Goal: Find specific page/section: Find specific page/section

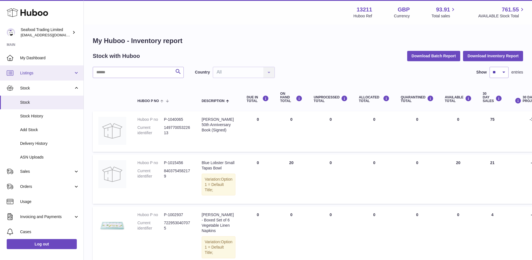
drag, startPoint x: 0, startPoint y: 0, endPoint x: 43, endPoint y: 65, distance: 78.2
click at [43, 65] on link "Listings" at bounding box center [42, 72] width 84 height 15
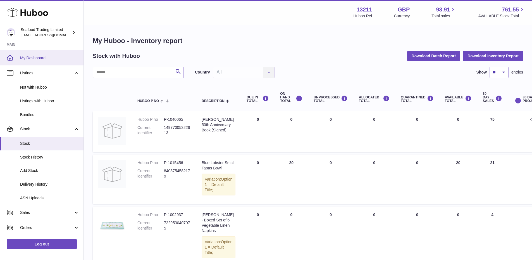
click at [46, 54] on link "My Dashboard" at bounding box center [42, 57] width 84 height 15
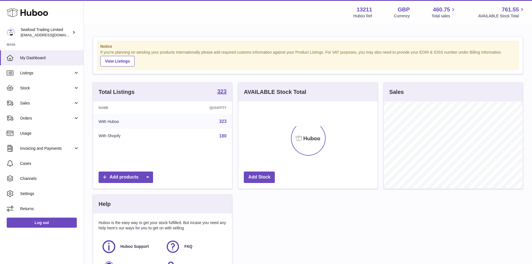
scroll to position [87, 139]
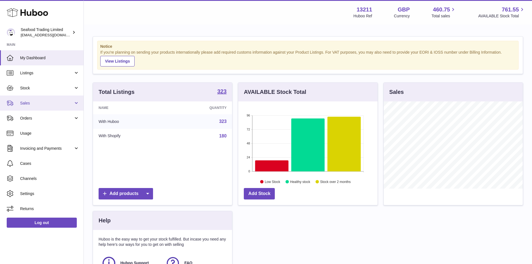
drag, startPoint x: 50, startPoint y: 113, endPoint x: 46, endPoint y: 99, distance: 14.5
click at [50, 113] on link "Orders" at bounding box center [42, 118] width 84 height 15
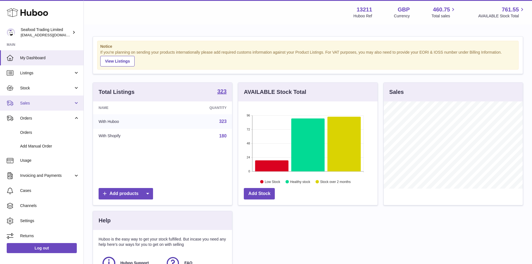
click at [46, 99] on link "Sales" at bounding box center [42, 103] width 84 height 15
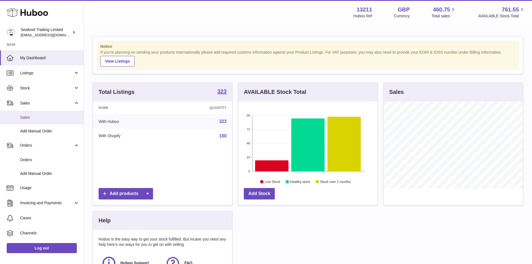
click at [36, 116] on span "Sales" at bounding box center [49, 117] width 59 height 5
